Goal: Navigation & Orientation: Find specific page/section

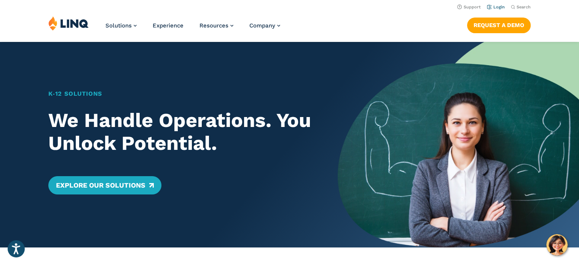
click at [498, 8] on link "Login" at bounding box center [496, 7] width 18 height 5
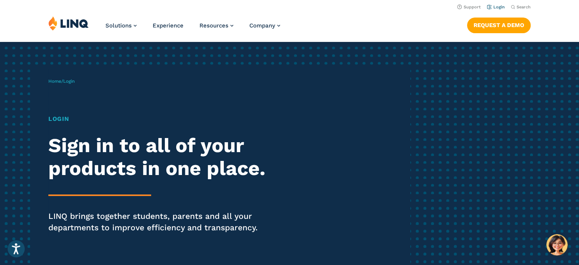
click at [496, 7] on link "Login" at bounding box center [496, 7] width 18 height 5
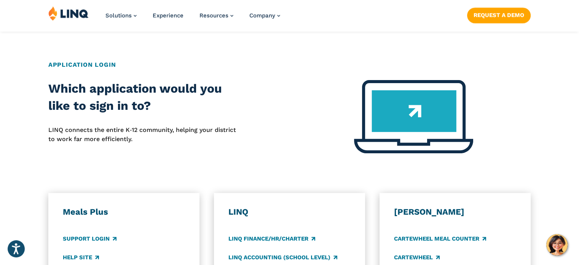
scroll to position [343, 0]
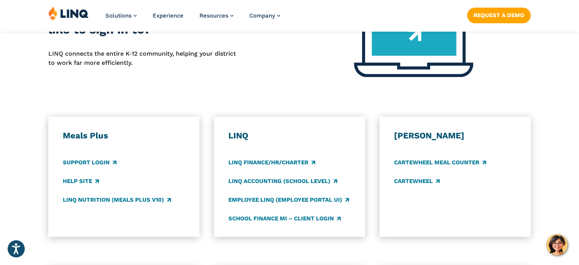
click at [92, 138] on h3 "Meals Plus" at bounding box center [124, 135] width 122 height 11
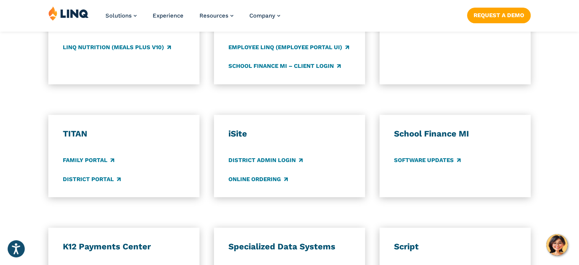
scroll to position [305, 0]
